Goal: Information Seeking & Learning: Understand process/instructions

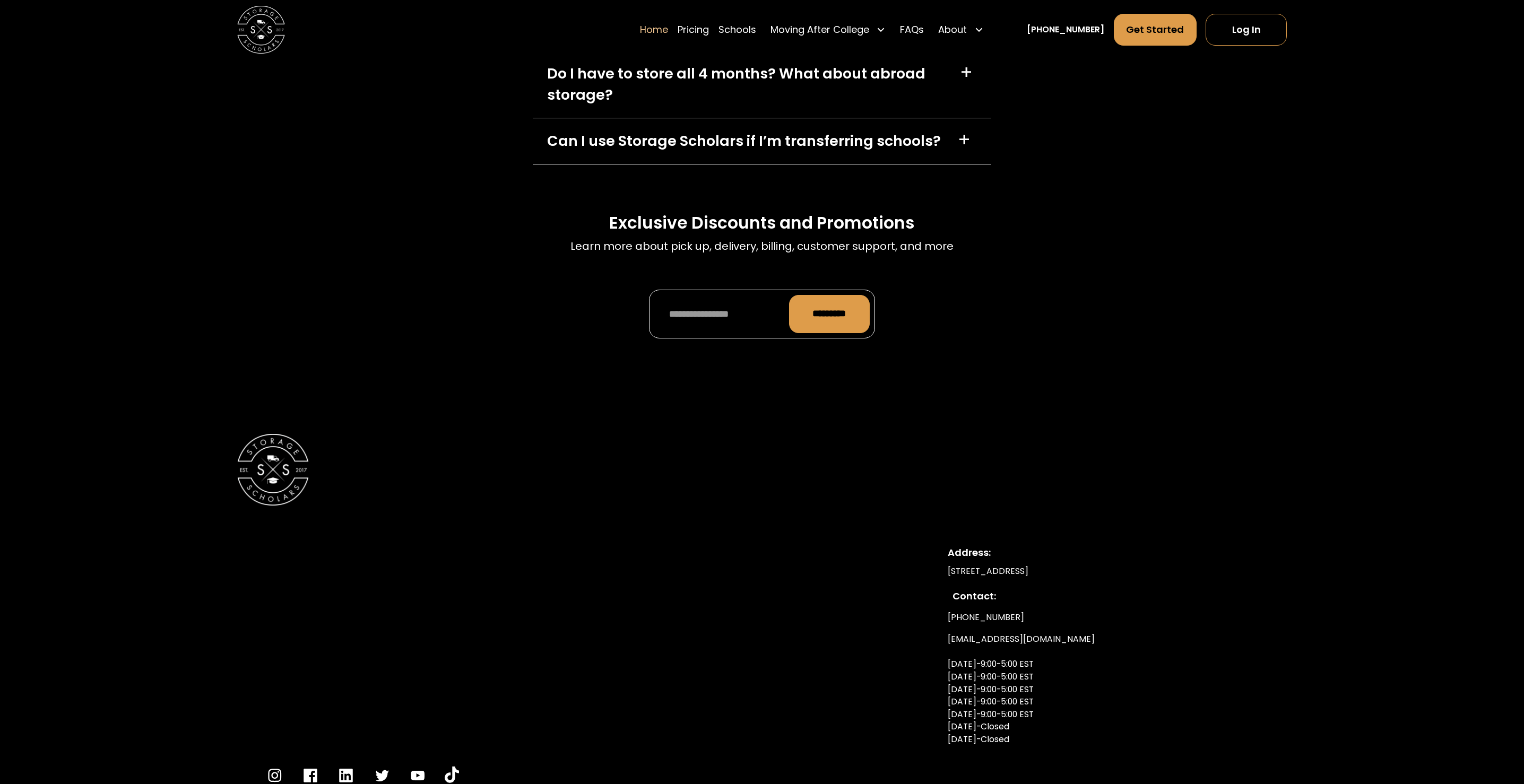
scroll to position [3905, 0]
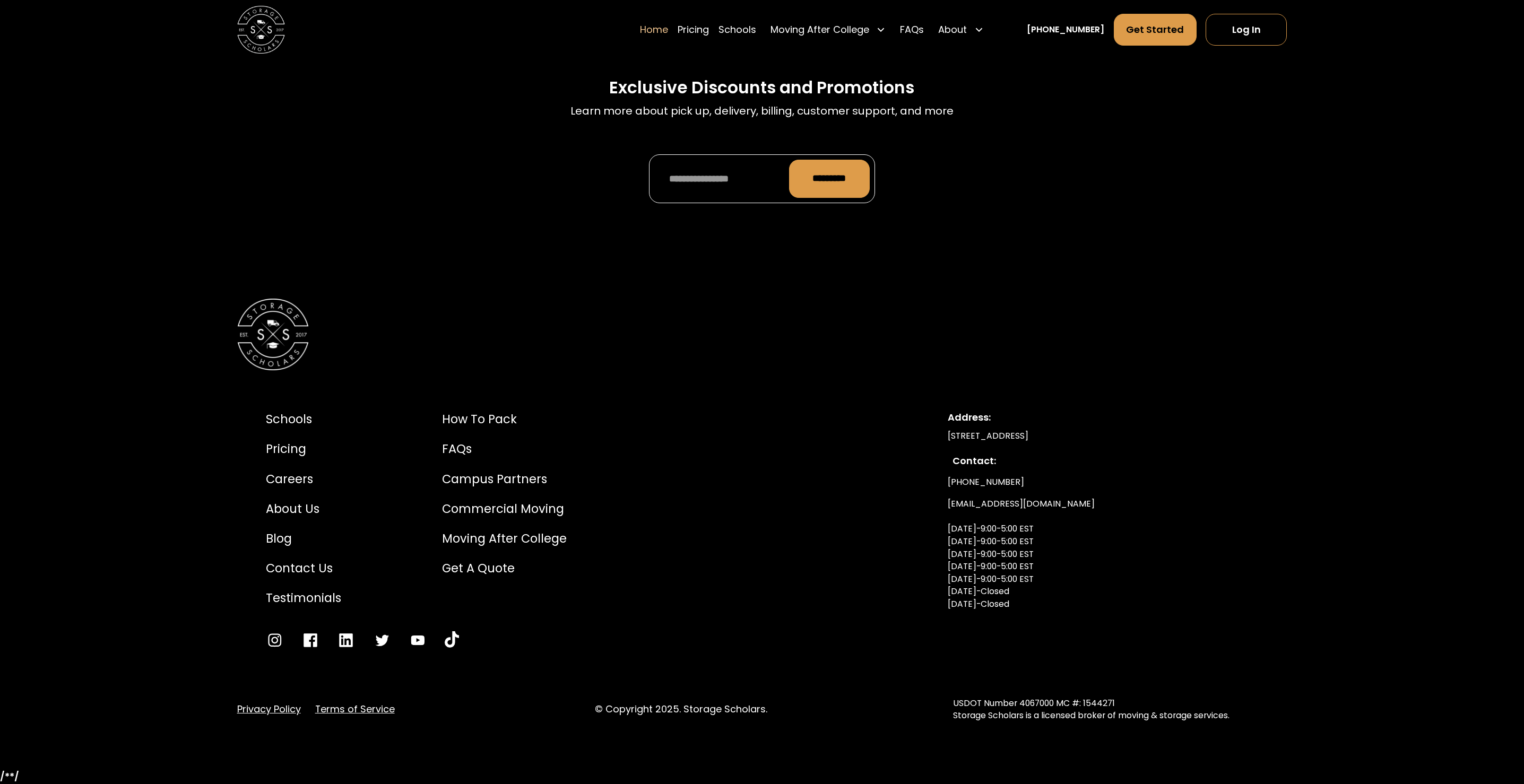
click at [382, 701] on div "Privacy Policy Terms of Service © Copyright 2025. Storage Scholars. USDOT Numbe…" at bounding box center [762, 710] width 1050 height 24
click at [385, 712] on link "Terms of Service" at bounding box center [354, 709] width 79 height 14
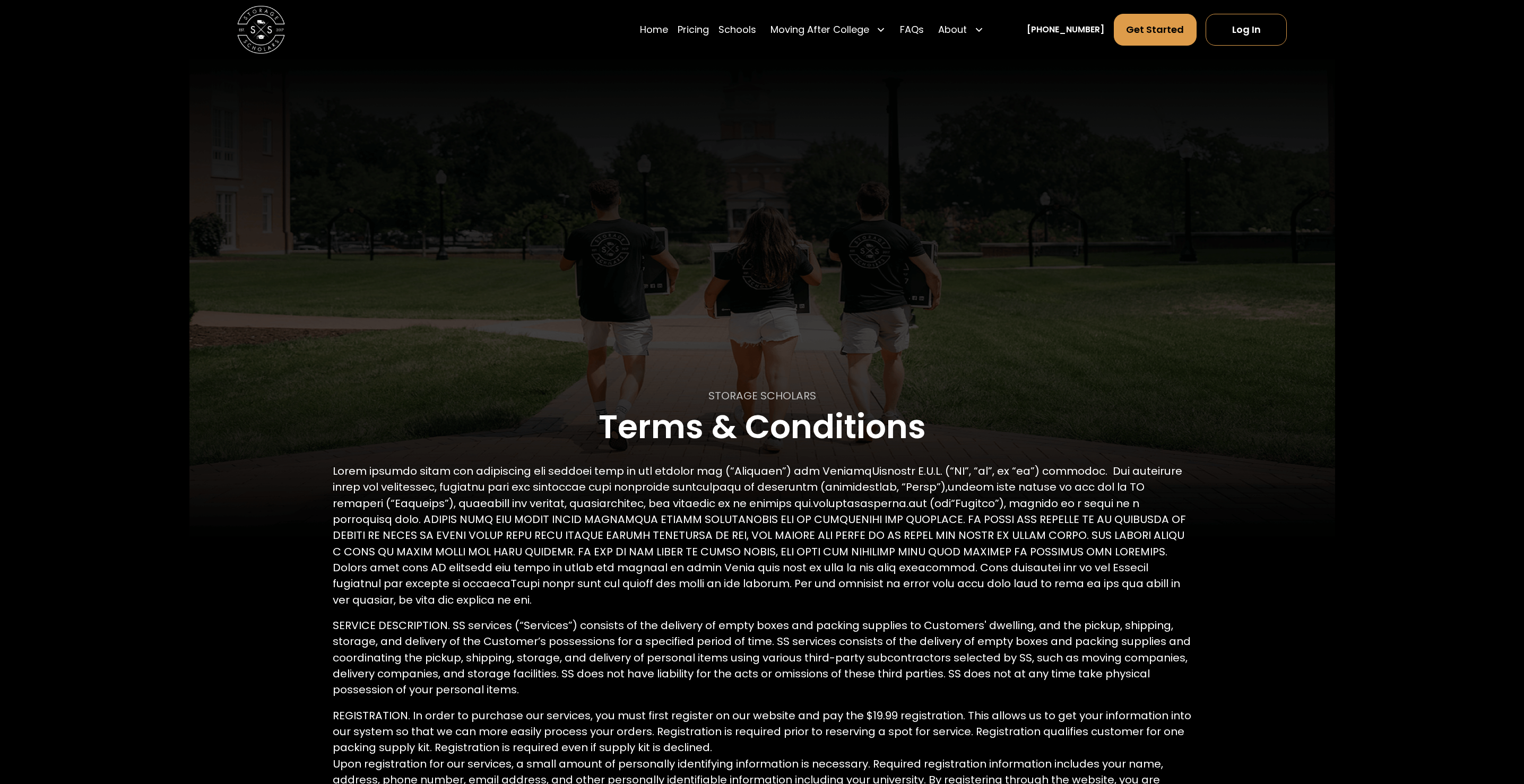
scroll to position [2804, 0]
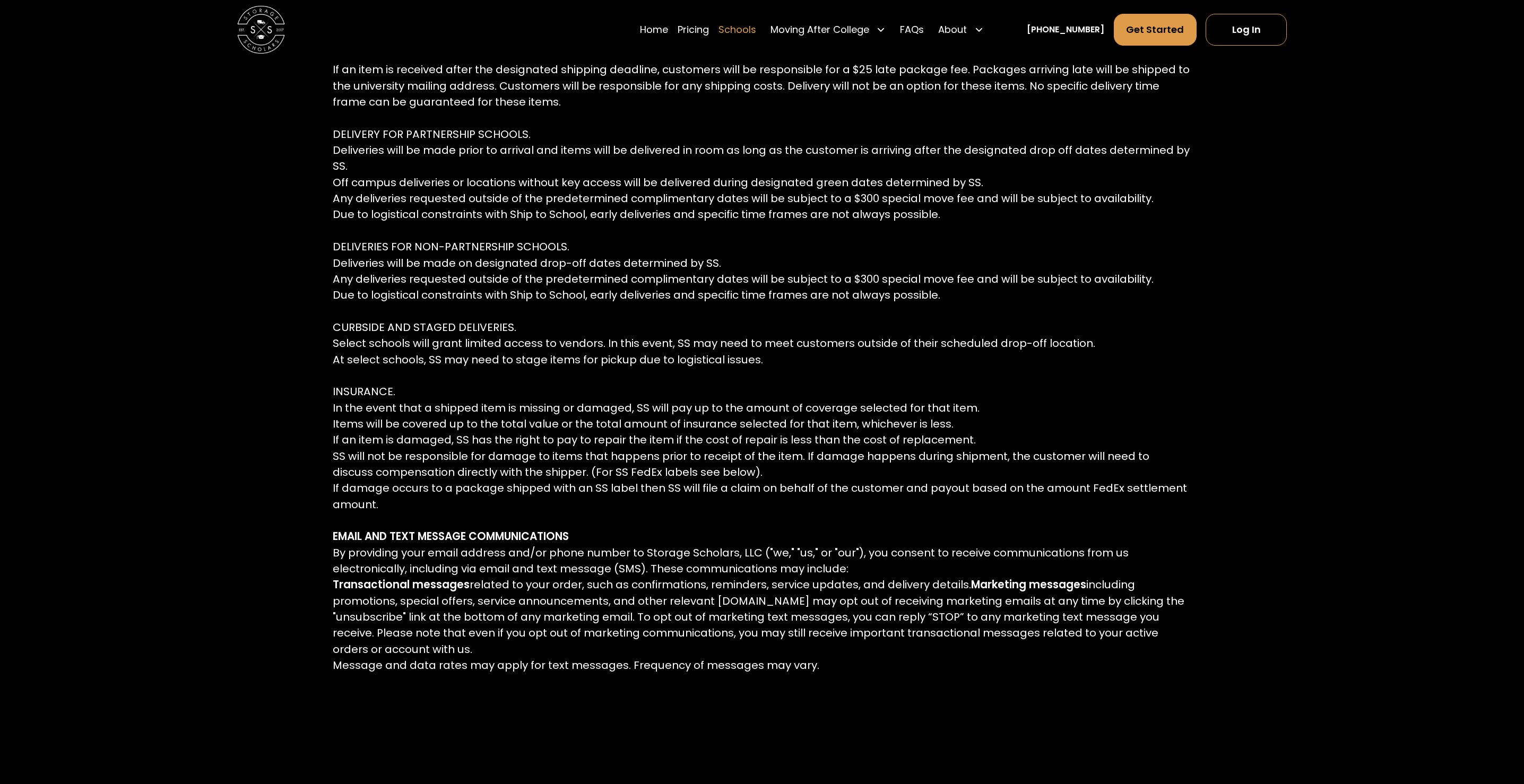
scroll to position [2836, 0]
